Goal: Information Seeking & Learning: Learn about a topic

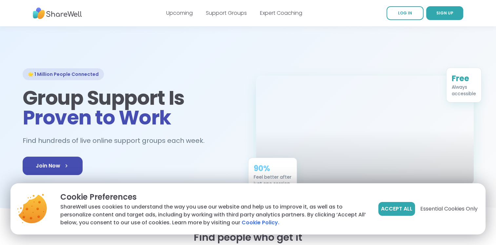
drag, startPoint x: 495, startPoint y: 26, endPoint x: 494, endPoint y: 45, distance: 18.7
click at [400, 208] on span "Accept All" at bounding box center [396, 209] width 31 height 8
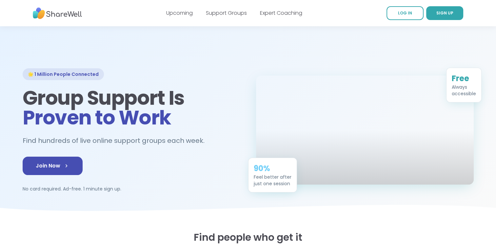
click at [221, 8] on div "Upcoming Support Groups Expert Coaching" at bounding box center [234, 13] width 136 height 18
click at [223, 11] on link "Support Groups" at bounding box center [226, 13] width 41 height 8
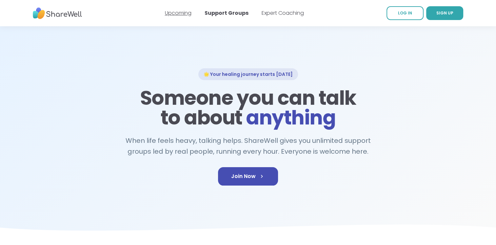
click at [184, 12] on link "Upcoming" at bounding box center [178, 13] width 27 height 8
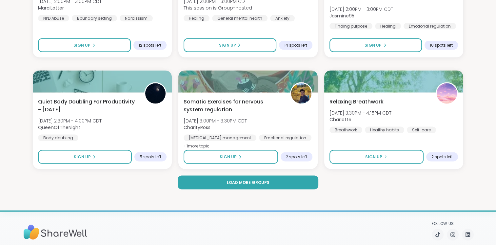
scroll to position [1268, 0]
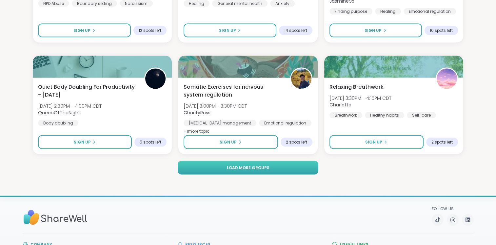
click at [271, 166] on button "Load more groups" at bounding box center [248, 168] width 141 height 14
click at [262, 169] on span "Load more groups" at bounding box center [248, 168] width 43 height 6
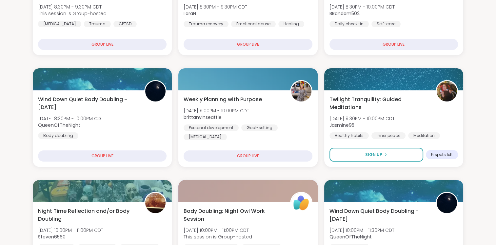
scroll to position [136, 0]
